Goal: Transaction & Acquisition: Download file/media

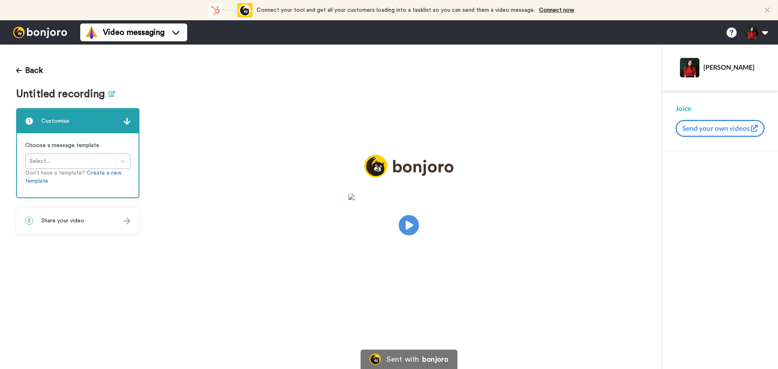
click at [111, 95] on icon at bounding box center [112, 94] width 7 height 6
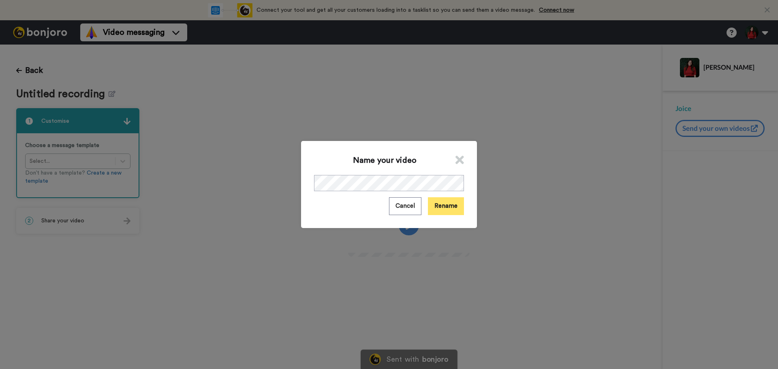
click at [447, 205] on button "Rename" at bounding box center [446, 205] width 36 height 17
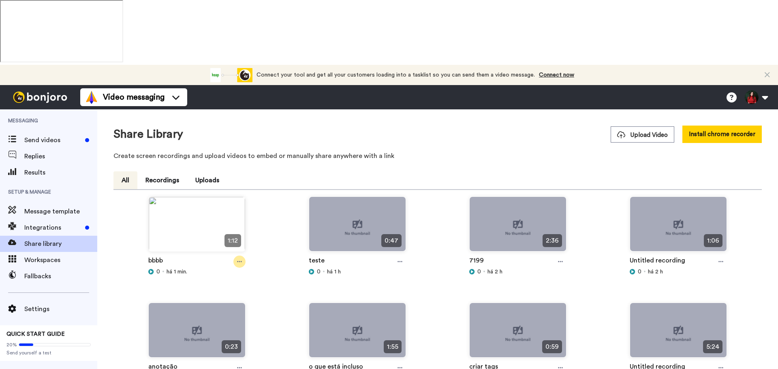
click at [241, 259] on icon at bounding box center [239, 262] width 5 height 6
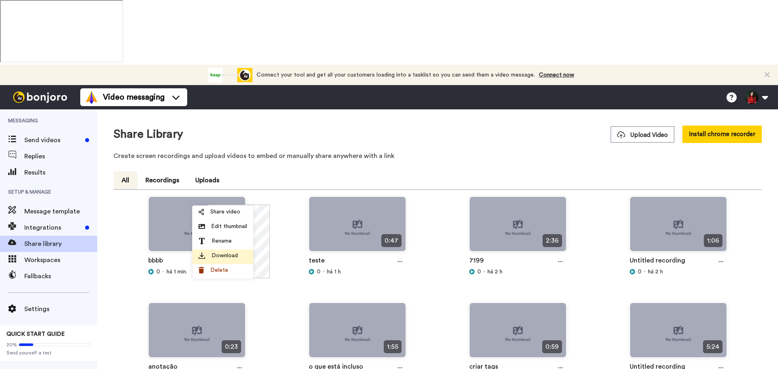
click at [233, 258] on span "Download" at bounding box center [224, 256] width 26 height 8
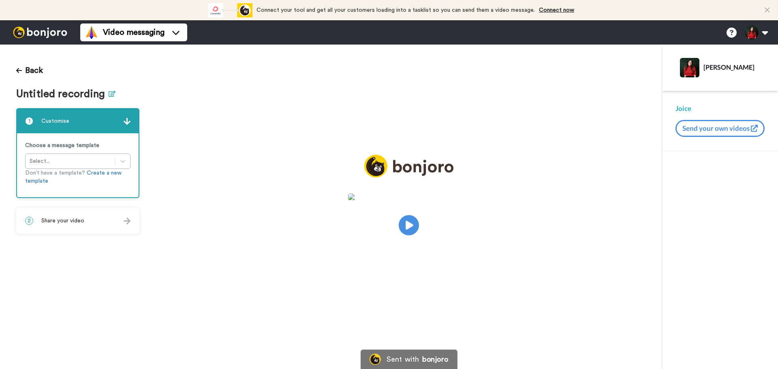
click at [109, 98] on button at bounding box center [112, 94] width 7 height 12
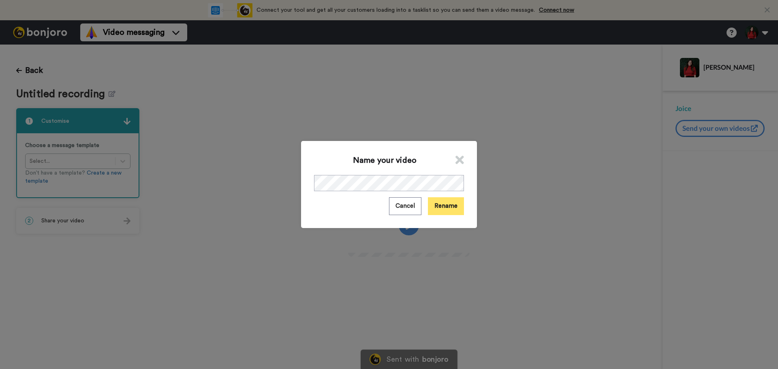
click at [443, 209] on button "Rename" at bounding box center [446, 205] width 36 height 17
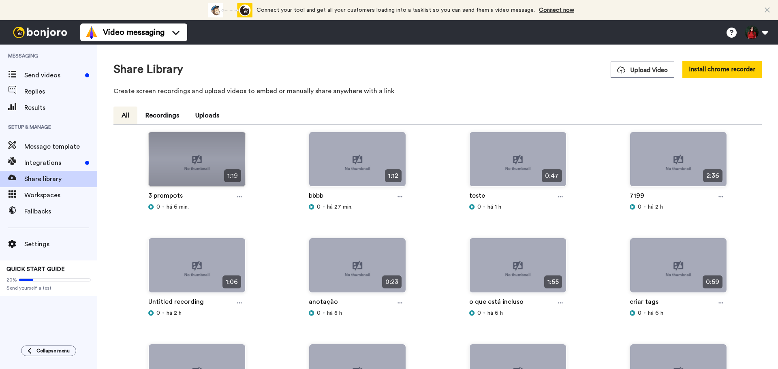
drag, startPoint x: 242, startPoint y: 193, endPoint x: 245, endPoint y: 211, distance: 18.4
click at [242, 193] on div at bounding box center [239, 197] width 12 height 12
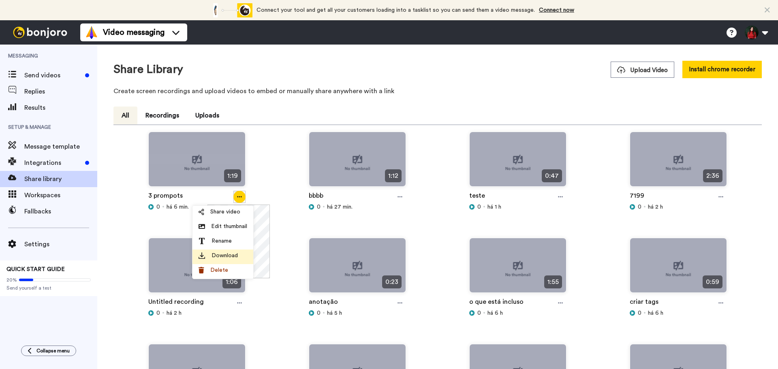
click at [232, 259] on span "Download" at bounding box center [224, 256] width 26 height 8
